Goal: Task Accomplishment & Management: Use online tool/utility

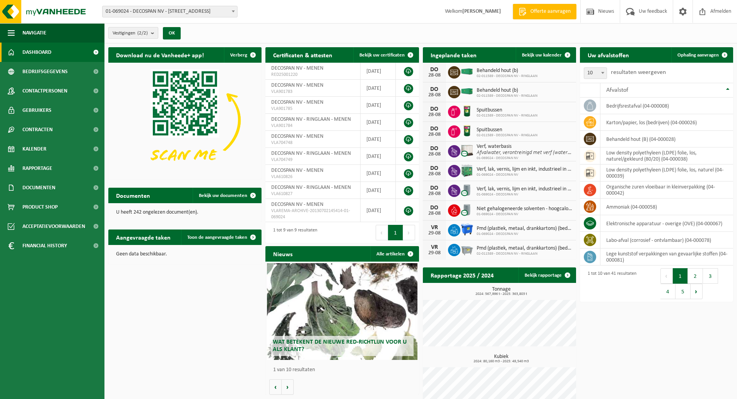
click at [150, 34] on button "Vestigingen (2/2)" at bounding box center [133, 33] width 50 height 12
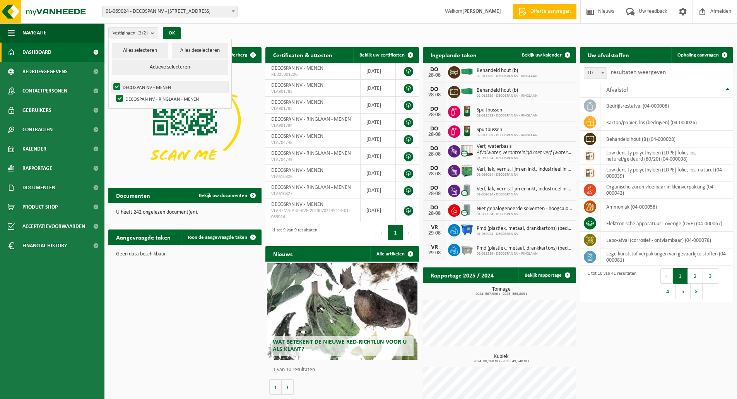
click at [132, 86] on label "DECOSPAN NV - MENEN" at bounding box center [170, 87] width 116 height 12
click at [111, 81] on input "DECOSPAN NV - MENEN" at bounding box center [110, 81] width 0 height 0
checkbox input "false"
click at [164, 100] on label "DECOSPAN NV - RINGLAAN - MENEN" at bounding box center [172, 99] width 114 height 12
click at [113, 93] on input "DECOSPAN NV - RINGLAAN - MENEN" at bounding box center [113, 92] width 0 height 0
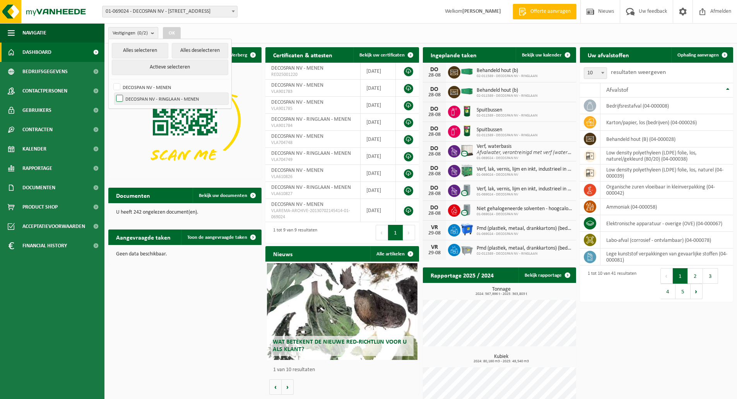
click at [164, 100] on label "DECOSPAN NV - RINGLAAN - MENEN" at bounding box center [172, 99] width 114 height 12
click at [113, 93] on input "DECOSPAN NV - RINGLAAN - MENEN" at bounding box center [113, 92] width 0 height 0
checkbox input "true"
click at [703, 55] on span "Ophaling aanvragen" at bounding box center [698, 55] width 41 height 5
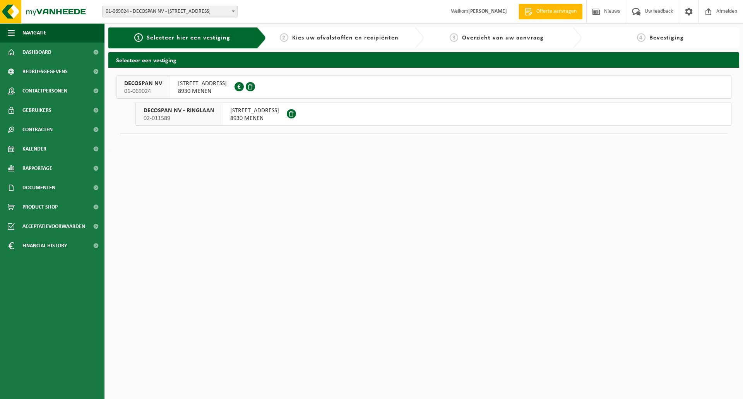
click at [241, 118] on span "8930 MENEN" at bounding box center [254, 119] width 49 height 8
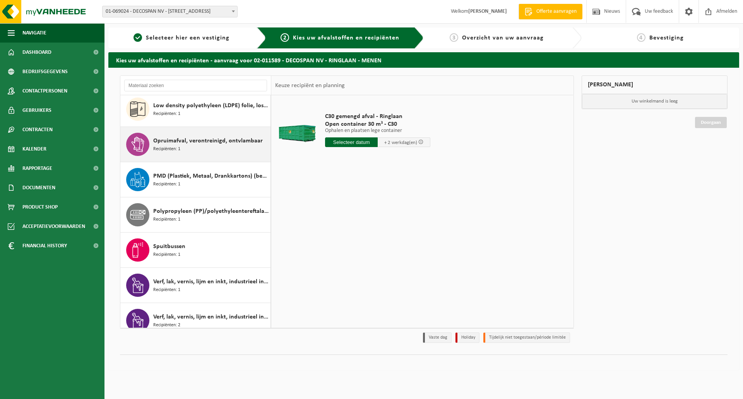
scroll to position [436, 0]
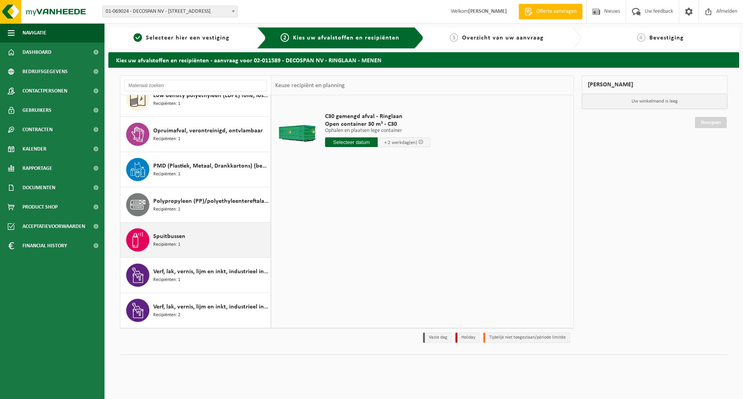
click at [177, 230] on div "Spuitbussen Recipiënten: 1" at bounding box center [210, 239] width 115 height 23
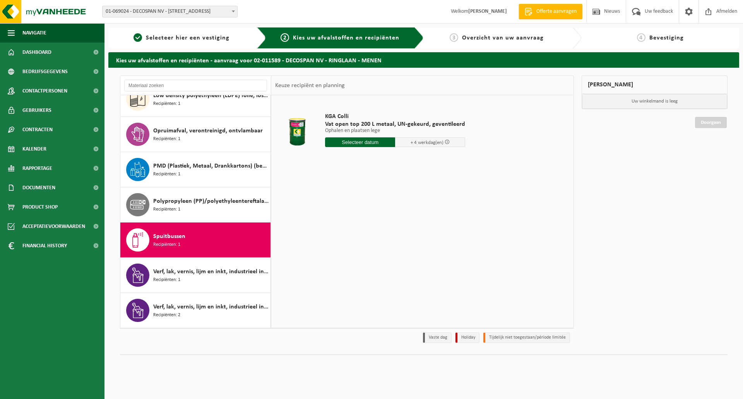
click at [375, 142] on input "text" at bounding box center [360, 142] width 70 height 10
click at [389, 234] on div "29" at bounding box center [387, 236] width 14 height 12
type input "Van 2025-08-29"
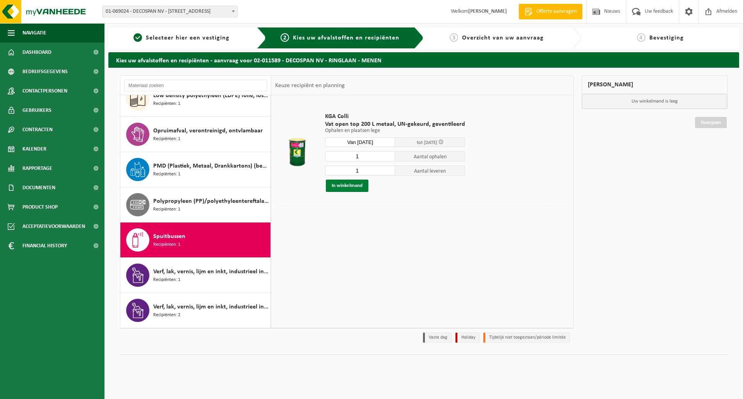
click at [335, 188] on button "In winkelmand" at bounding box center [347, 186] width 43 height 12
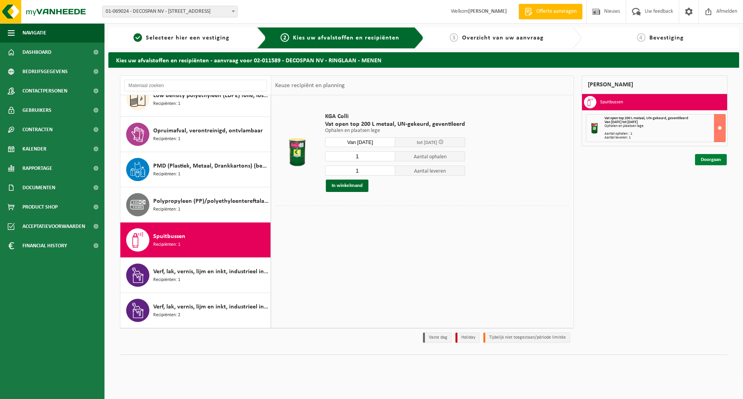
click at [710, 163] on link "Doorgaan" at bounding box center [711, 159] width 32 height 11
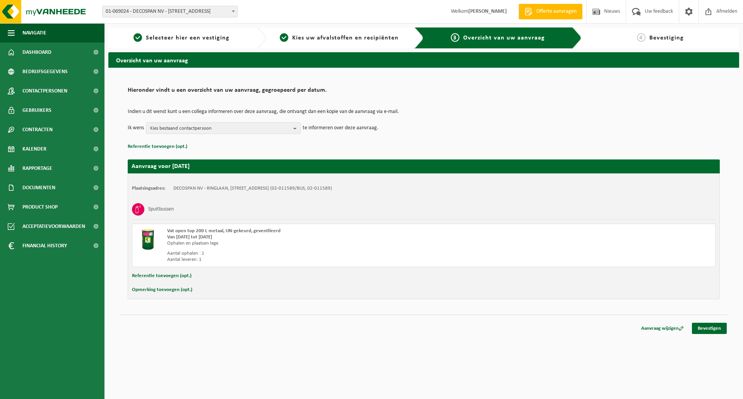
click at [160, 289] on button "Opmerking toevoegen (opt.)" at bounding box center [162, 290] width 60 height 10
click at [208, 289] on input "text" at bounding box center [439, 291] width 538 height 12
type input "Dit vat staat onder het afdak recht over de technische dienst, voor poort 10 op…"
click at [274, 129] on span "Kies bestaand contactpersoon" at bounding box center [220, 129] width 140 height 12
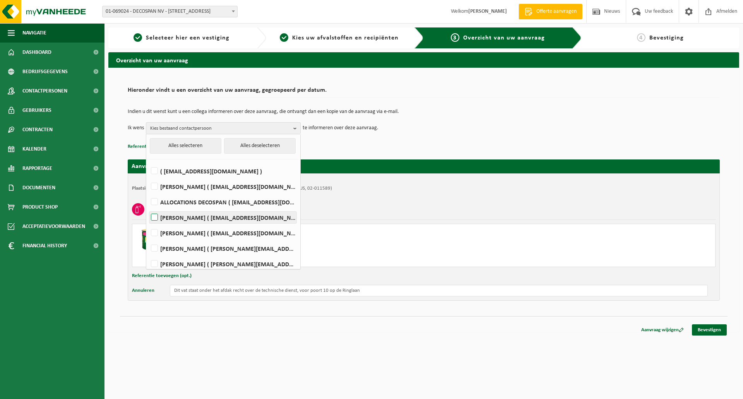
click at [158, 215] on label "Anja Decoutere ( facility.rl.medewerker@gmail.com )" at bounding box center [222, 218] width 147 height 12
click at [148, 208] on input "Anja Decoutere ( facility.rl.medewerker@gmail.com )" at bounding box center [148, 207] width 0 height 0
checkbox input "true"
click at [218, 128] on span "Anja Decoutere" at bounding box center [220, 129] width 140 height 12
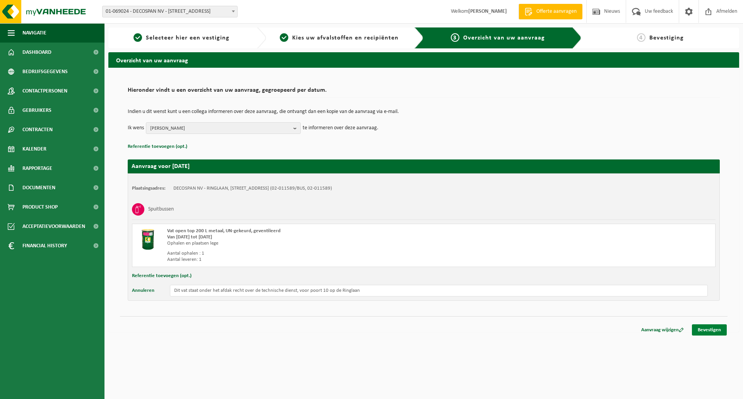
click at [715, 329] on link "Bevestigen" at bounding box center [709, 329] width 35 height 11
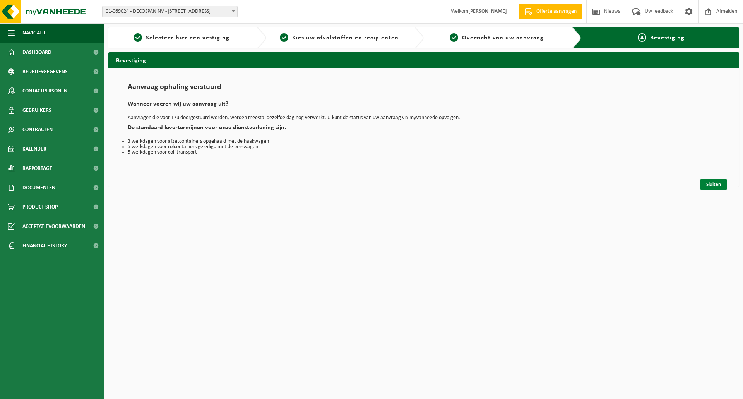
click at [716, 187] on link "Sluiten" at bounding box center [714, 184] width 26 height 11
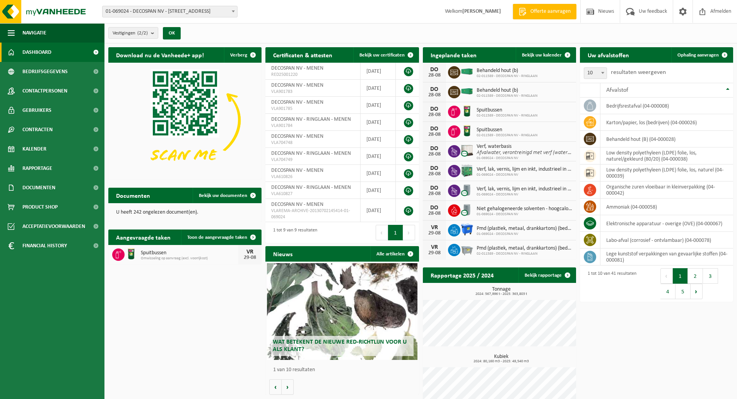
click at [557, 115] on div "DO 28-08 Spuitbussen 02-011589 - DECOSPAN NV - RINGLAAN" at bounding box center [499, 112] width 153 height 20
click at [529, 130] on span "Spuitbussen" at bounding box center [507, 130] width 61 height 6
click at [543, 55] on span "Bekijk uw kalender" at bounding box center [542, 55] width 40 height 5
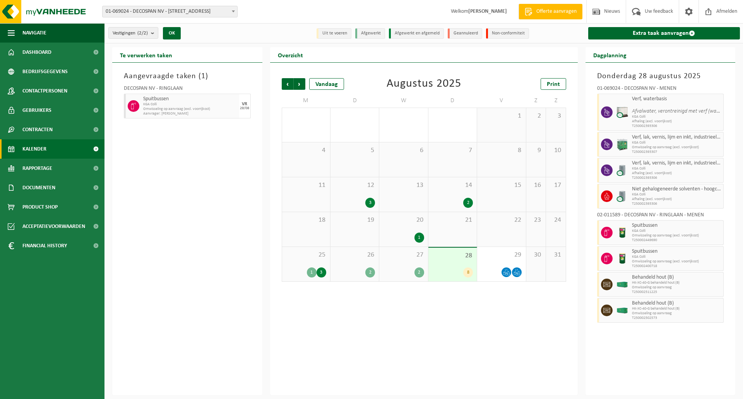
click at [460, 269] on div "8" at bounding box center [452, 272] width 41 height 10
click at [172, 110] on span "Omwisseling op aanvraag (excl. voorrijkost)" at bounding box center [190, 109] width 94 height 5
click at [299, 84] on span "Volgende" at bounding box center [300, 84] width 12 height 12
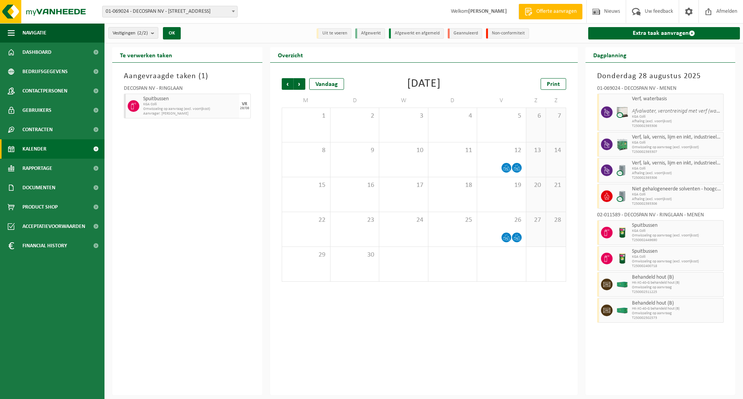
click at [299, 84] on span "Volgende" at bounding box center [300, 84] width 12 height 12
click at [287, 82] on span "Vorige" at bounding box center [288, 84] width 12 height 12
click at [288, 82] on span "Vorige" at bounding box center [288, 84] width 12 height 12
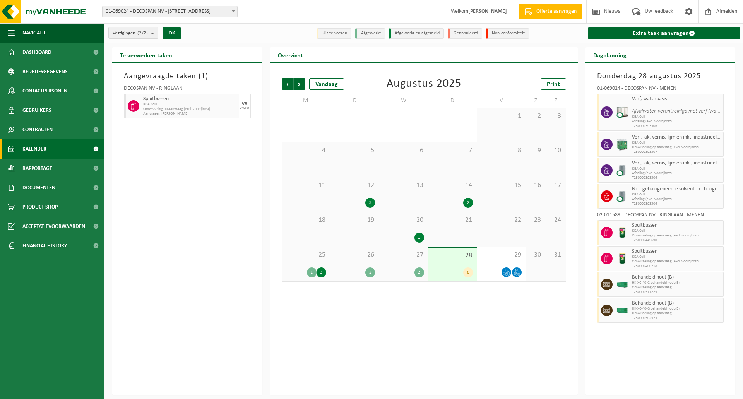
click at [288, 82] on span "Vorige" at bounding box center [288, 84] width 12 height 12
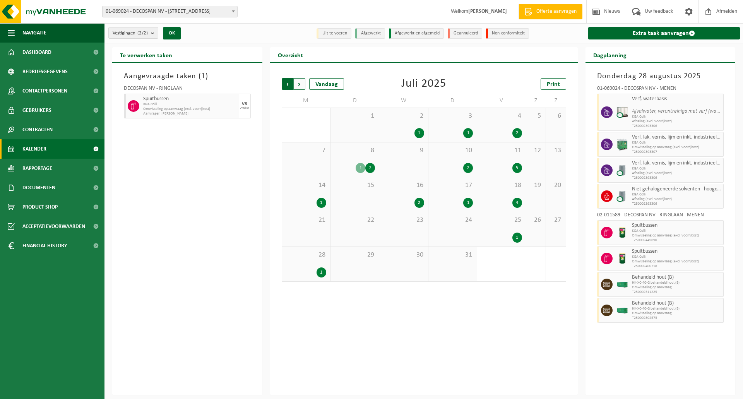
click at [303, 83] on span "Volgende" at bounding box center [300, 84] width 12 height 12
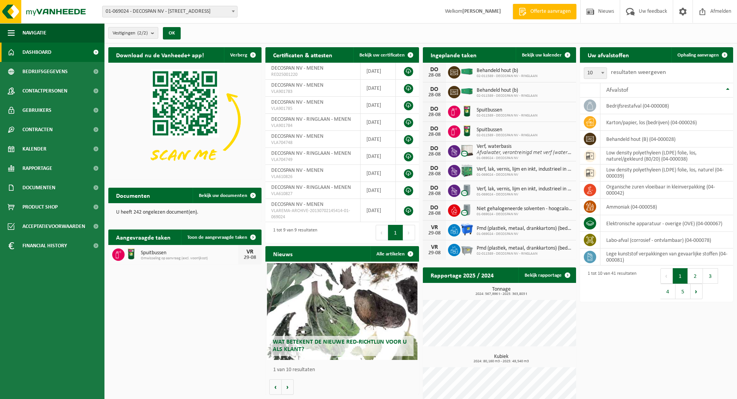
click at [135, 34] on span "Vestigingen (2/2)" at bounding box center [130, 33] width 35 height 12
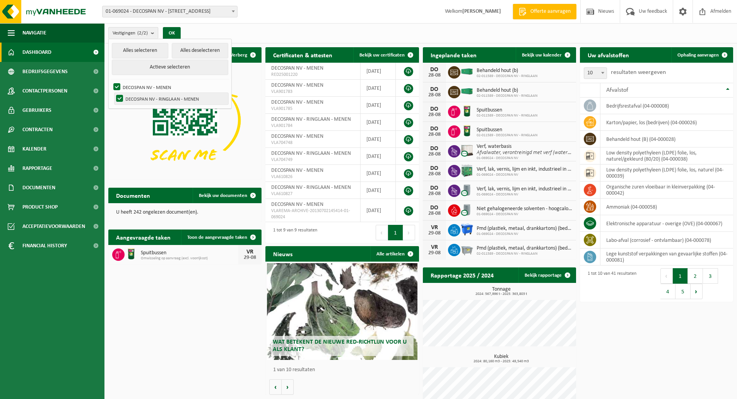
click at [192, 98] on label "DECOSPAN NV - RINGLAAN - MENEN" at bounding box center [172, 99] width 114 height 12
click at [113, 93] on input "DECOSPAN NV - RINGLAAN - MENEN" at bounding box center [113, 92] width 0 height 0
checkbox input "false"
click at [470, 55] on h2 "Ingeplande taken" at bounding box center [454, 54] width 62 height 15
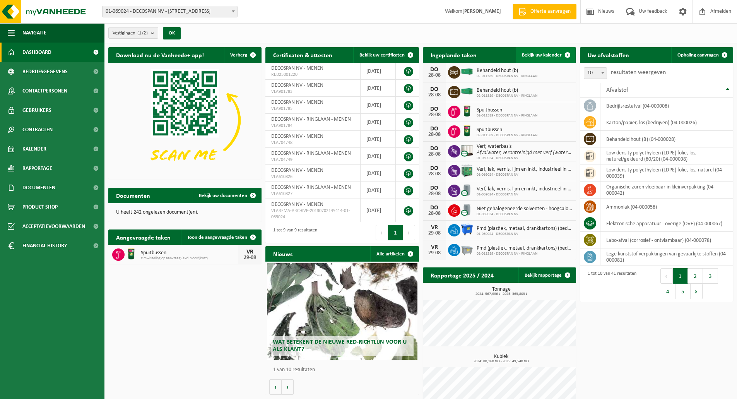
click at [564, 53] on span at bounding box center [567, 54] width 15 height 15
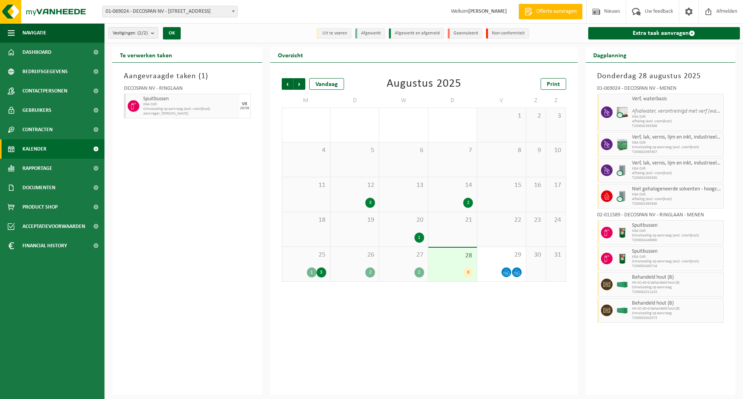
click at [469, 274] on div "8" at bounding box center [468, 272] width 10 height 10
